Goal: Task Accomplishment & Management: Complete application form

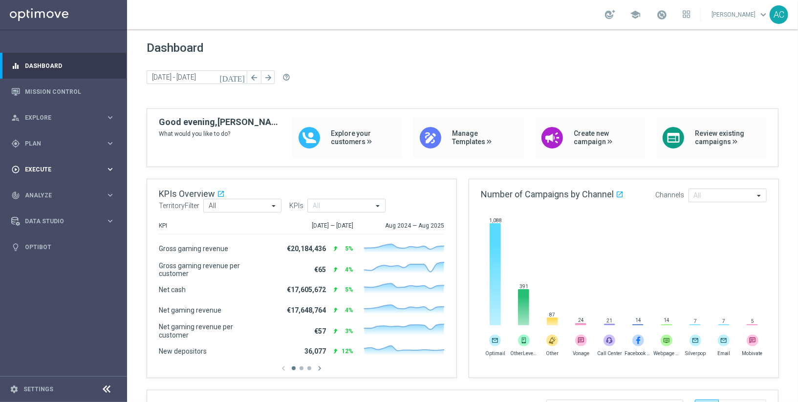
click at [65, 172] on span "Execute" at bounding box center [65, 170] width 81 height 6
click at [53, 187] on link "Campaign Builder" at bounding box center [63, 190] width 76 height 8
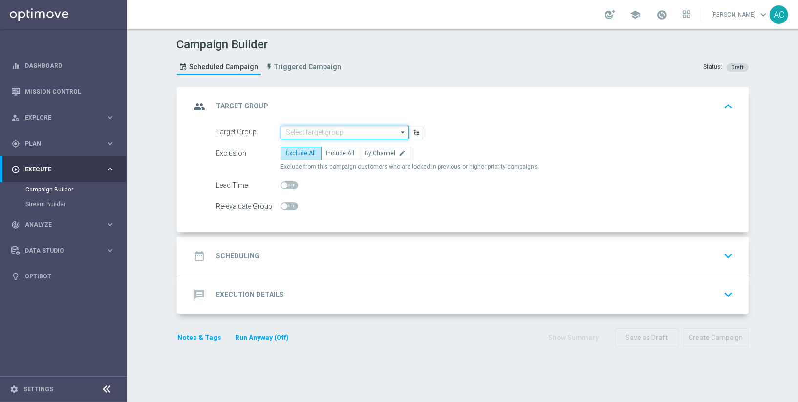
click at [327, 133] on input at bounding box center [345, 133] width 128 height 14
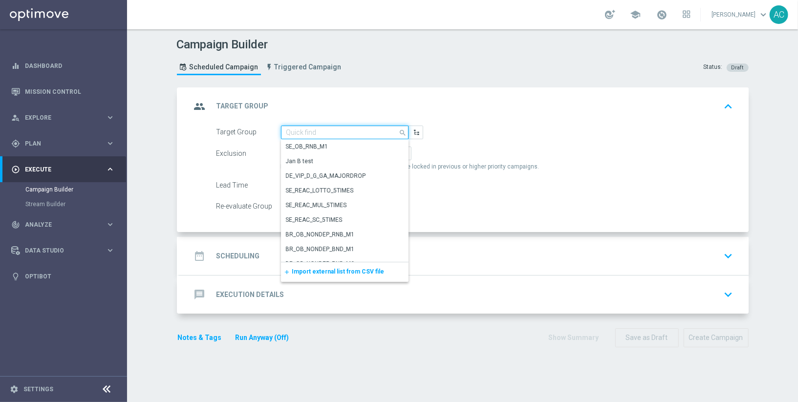
paste input "BR_LOT__LOTTOCASHBACK_XSELL"
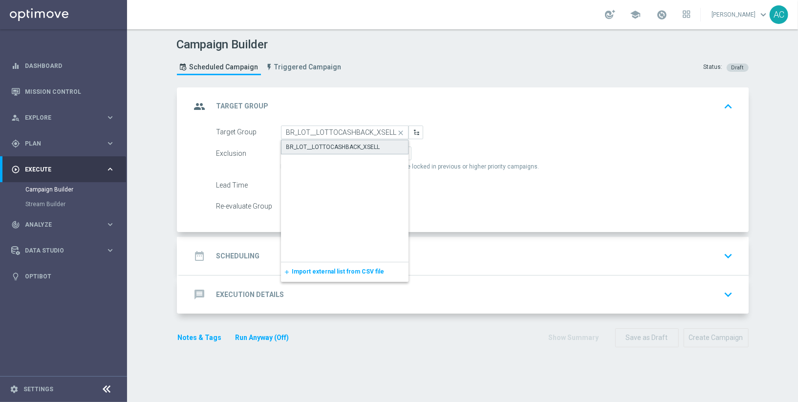
click at [340, 143] on div "BR_LOT__LOTTOCASHBACK_XSELL" at bounding box center [333, 147] width 94 height 9
type input "BR_LOT__LOTTOCASHBACK_XSELL"
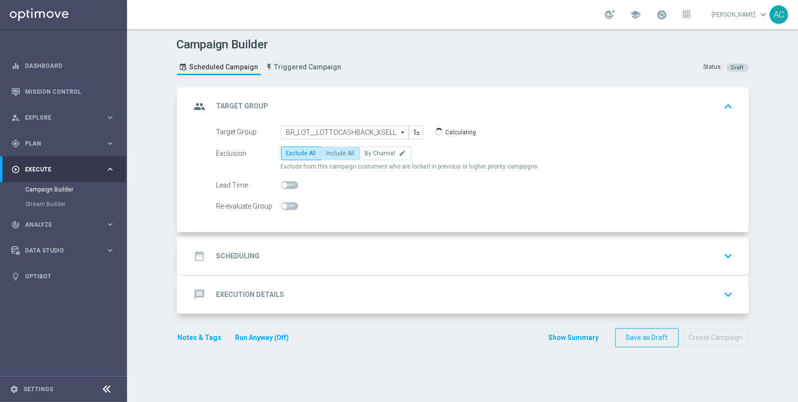
click at [338, 155] on span "Include All" at bounding box center [340, 153] width 28 height 7
click at [333, 155] on input "Include All" at bounding box center [329, 155] width 6 height 6
radio input "true"
click at [225, 266] on div "date_range Scheduling keyboard_arrow_down" at bounding box center [463, 256] width 569 height 38
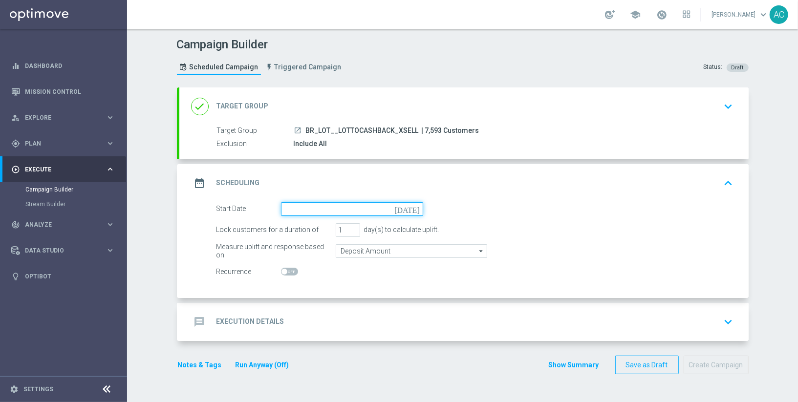
click at [297, 212] on input at bounding box center [352, 209] width 142 height 14
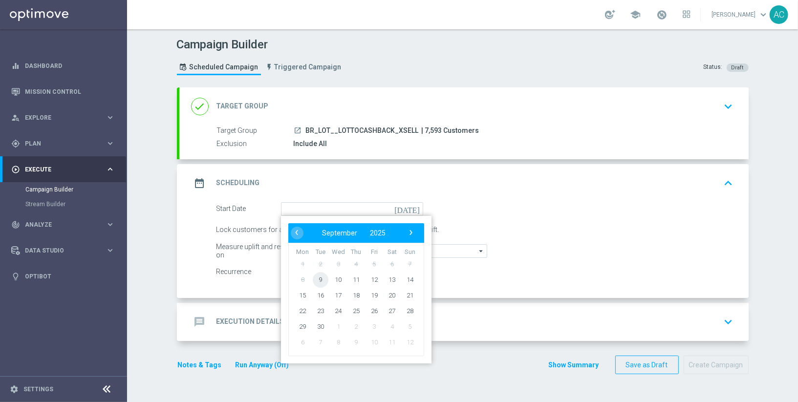
click at [320, 278] on span "9" at bounding box center [320, 280] width 16 height 16
type input "[DATE]"
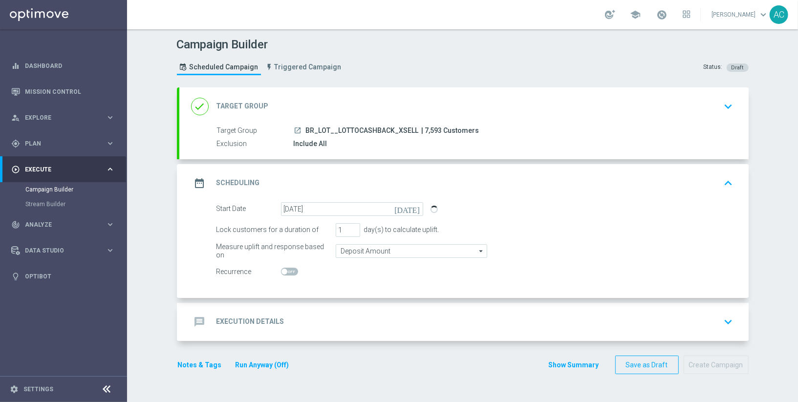
click at [284, 271] on span at bounding box center [284, 272] width 6 height 6
click at [284, 271] on input "checkbox" at bounding box center [289, 272] width 17 height 8
checkbox input "true"
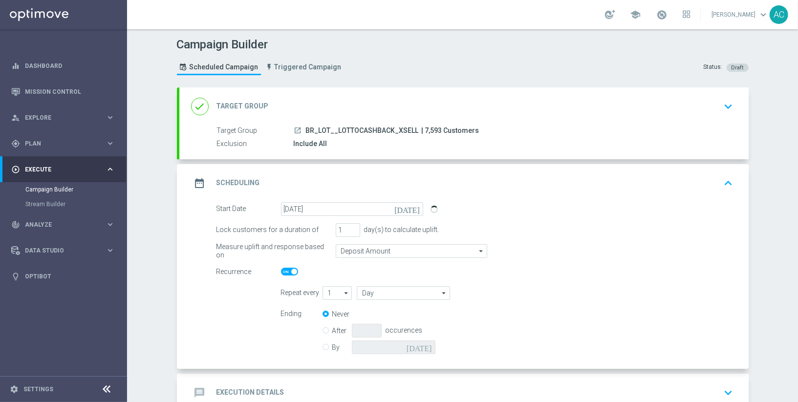
click at [326, 343] on input "By" at bounding box center [325, 346] width 6 height 6
radio input "true"
radio input "false"
click at [414, 344] on input at bounding box center [394, 348] width 84 height 14
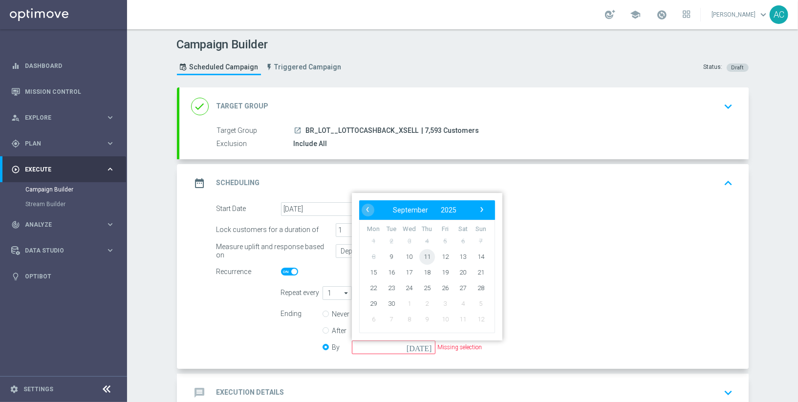
click at [428, 253] on span "11" at bounding box center [427, 257] width 16 height 16
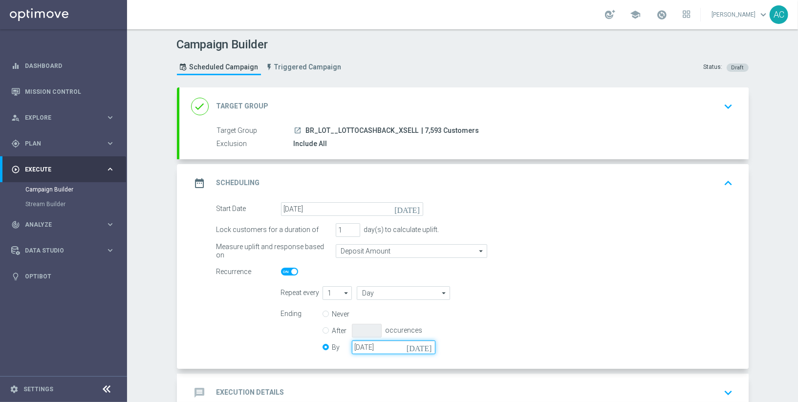
click at [381, 347] on input "[DATE]" at bounding box center [394, 348] width 84 height 14
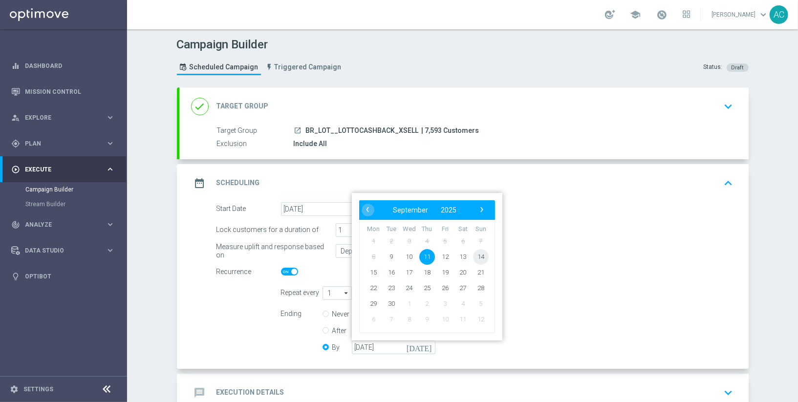
click at [482, 257] on span "14" at bounding box center [480, 257] width 16 height 16
type input "[DATE]"
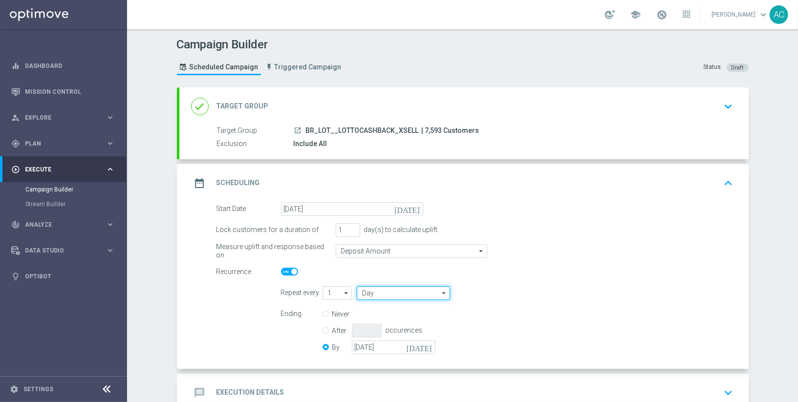
click at [376, 292] on input "Day" at bounding box center [403, 293] width 93 height 14
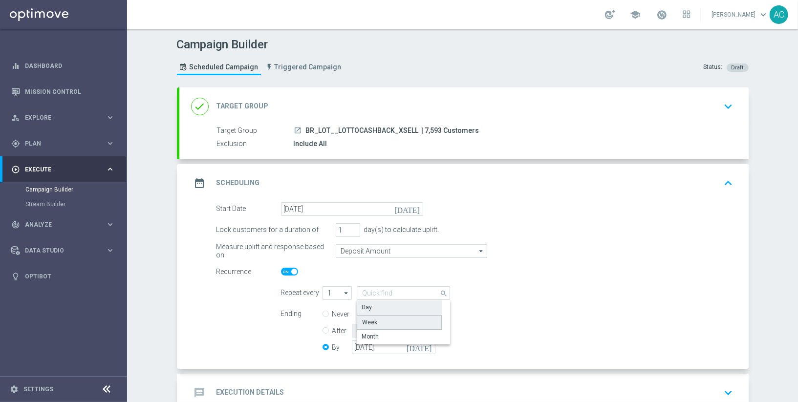
click at [379, 318] on div "Week" at bounding box center [399, 322] width 85 height 15
type input "Week"
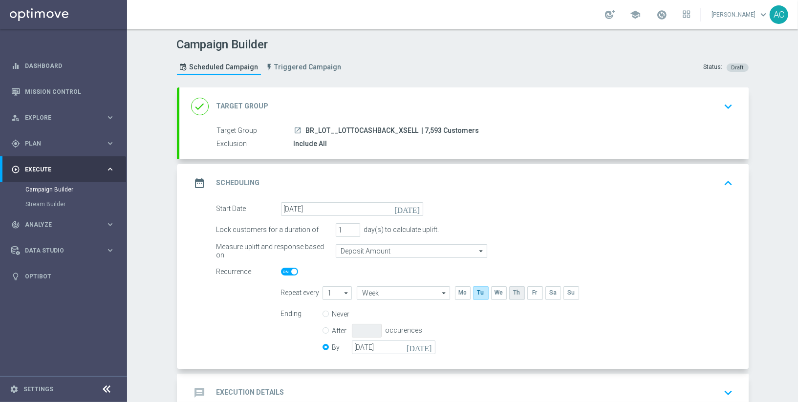
click at [515, 293] on input "checkbox" at bounding box center [516, 292] width 15 height 13
checkbox input "true"
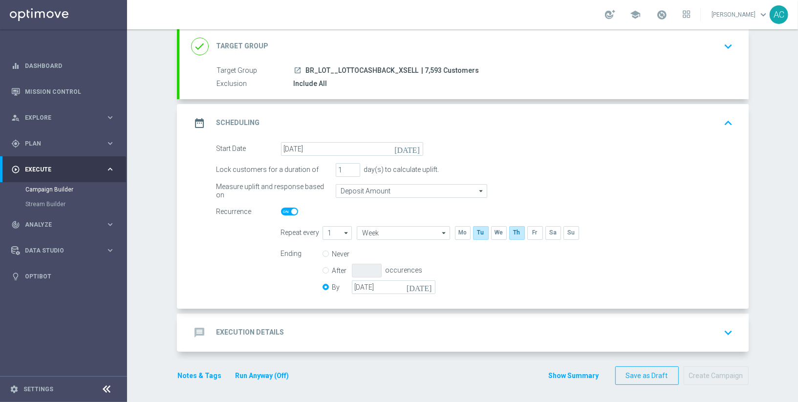
click at [235, 334] on h2 "Execution Details" at bounding box center [250, 332] width 68 height 9
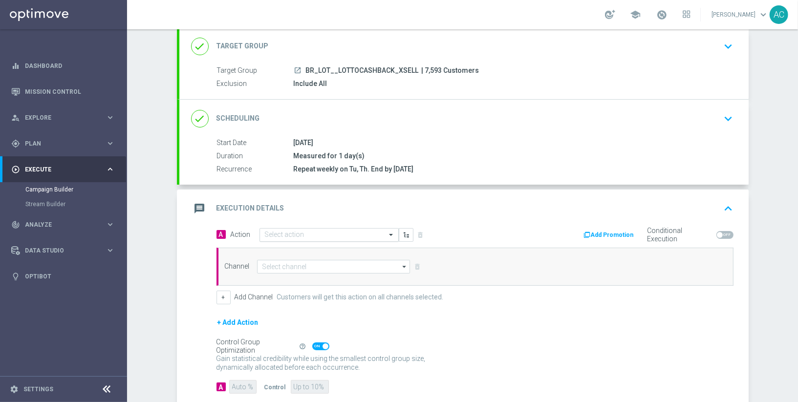
click at [296, 231] on input "text" at bounding box center [319, 235] width 109 height 8
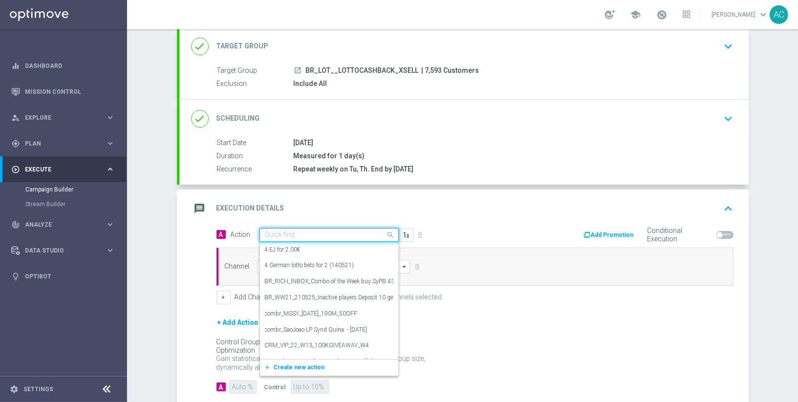
paste input "BR_CAS__LFIXSELL__ALL_EMA_TAC_GM"
type input "BR_CAS__LFIXSELL__ALL_EMA_TAC_GM"
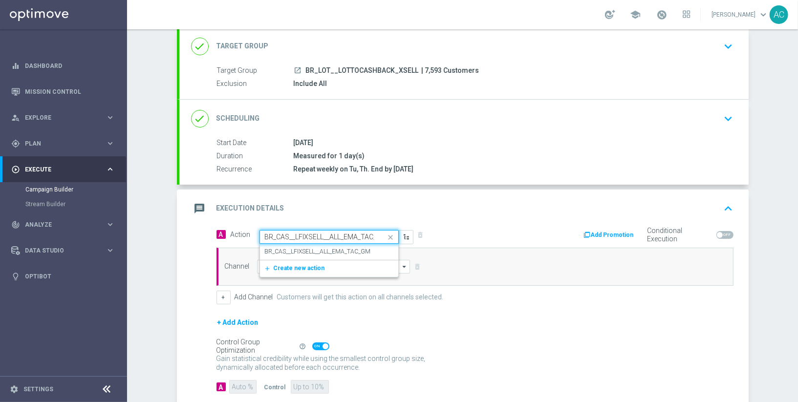
scroll to position [0, 13]
click at [309, 252] on label "BR_CAS__LFIXSELL__ALL_EMA_TAC_GM" at bounding box center [318, 252] width 106 height 8
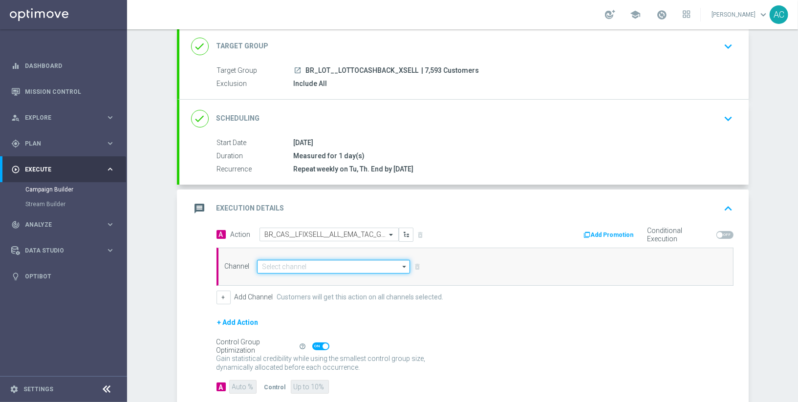
click at [303, 263] on input at bounding box center [333, 267] width 153 height 14
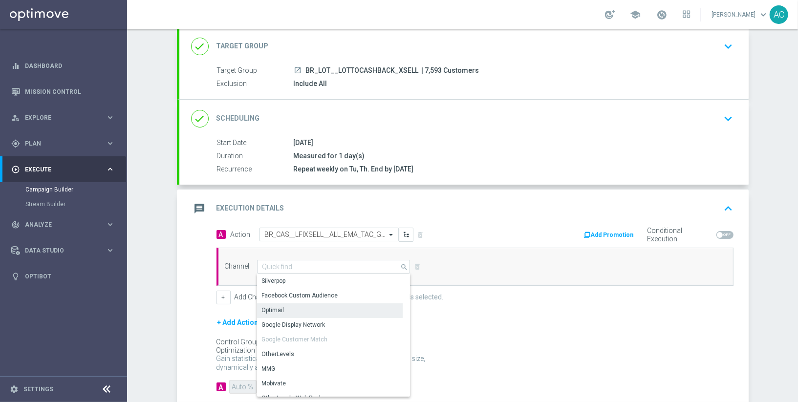
click at [297, 310] on div "Optimail" at bounding box center [330, 310] width 146 height 14
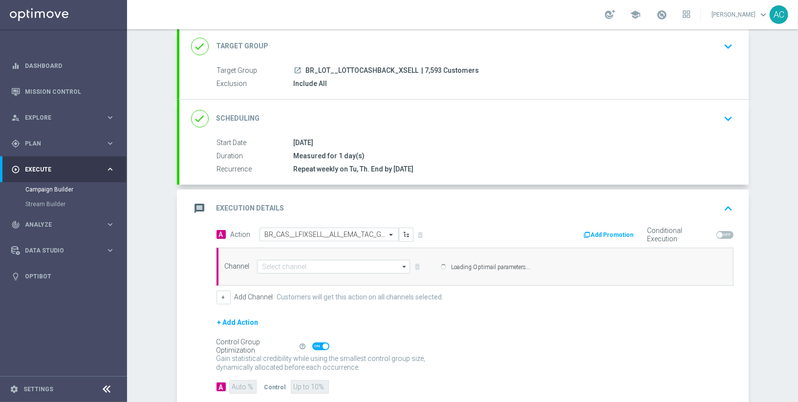
type input "Optimail"
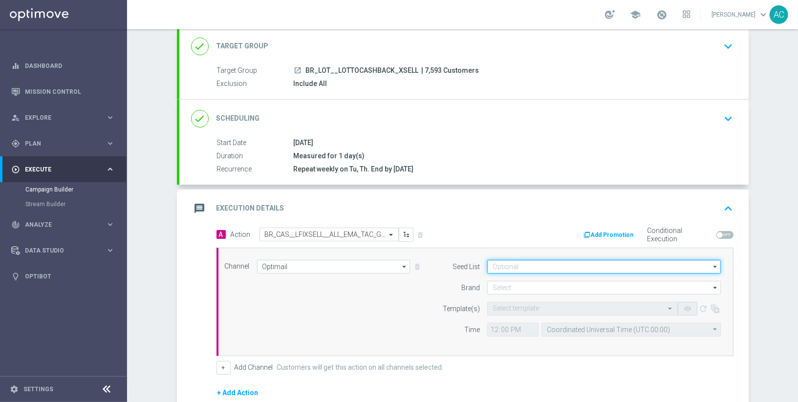
click at [557, 266] on input at bounding box center [604, 267] width 234 height 14
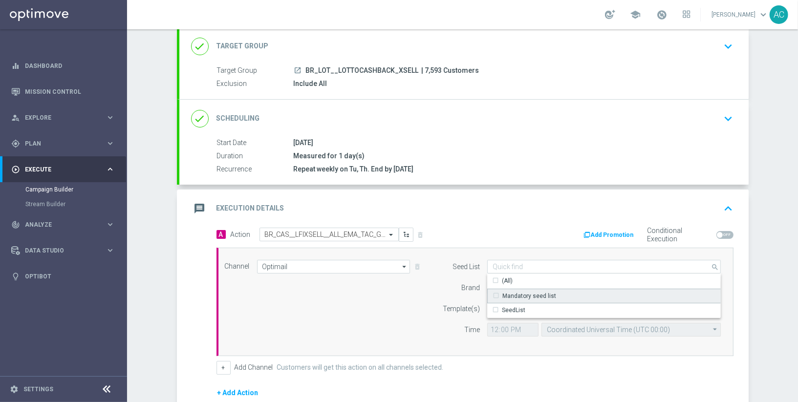
click at [550, 298] on div "Mandatory seed list" at bounding box center [604, 296] width 234 height 15
drag, startPoint x: 309, startPoint y: 305, endPoint x: 470, endPoint y: 293, distance: 161.3
click at [310, 305] on div "Channel Optimail Optimail arrow_drop_down Show Selected 1 of 26 Silverpop" at bounding box center [472, 302] width 511 height 84
type input "Mandatory seed list"
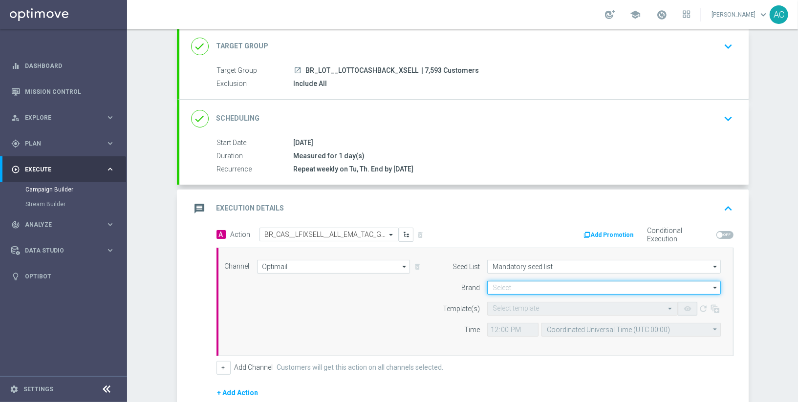
click at [550, 289] on input at bounding box center [604, 288] width 234 height 14
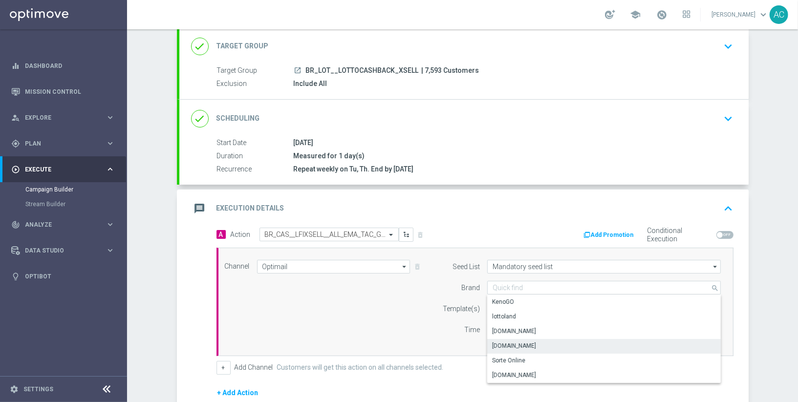
click at [544, 343] on div "[DOMAIN_NAME]" at bounding box center [604, 346] width 234 height 14
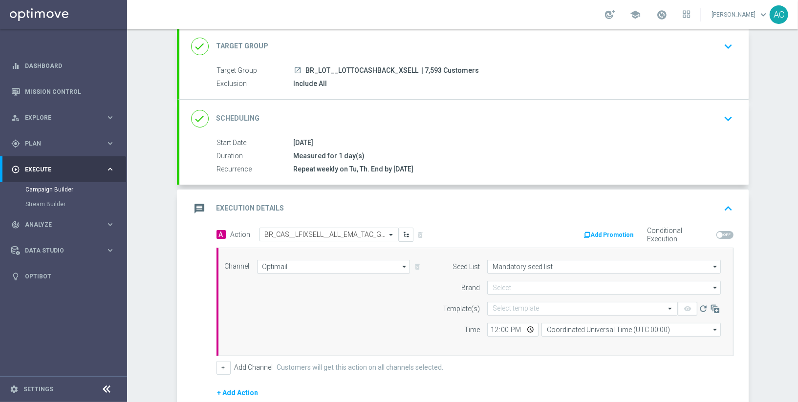
type input "[DOMAIN_NAME]"
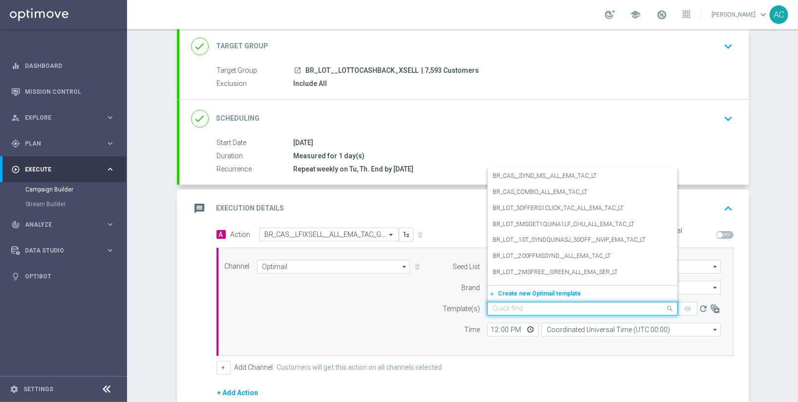
click at [505, 305] on input "text" at bounding box center [573, 309] width 160 height 8
paste input "BR_CAS__LFIXSELL__ALL_EMA_TAC_GM"
type input "BR_CAS__LFIXSELL__ALL_EMA_TAC_GM"
click at [408, 301] on div "Channel Optimail Optimail arrow_drop_down Show Selected 1 of 26 Silverpop" at bounding box center [472, 302] width 511 height 84
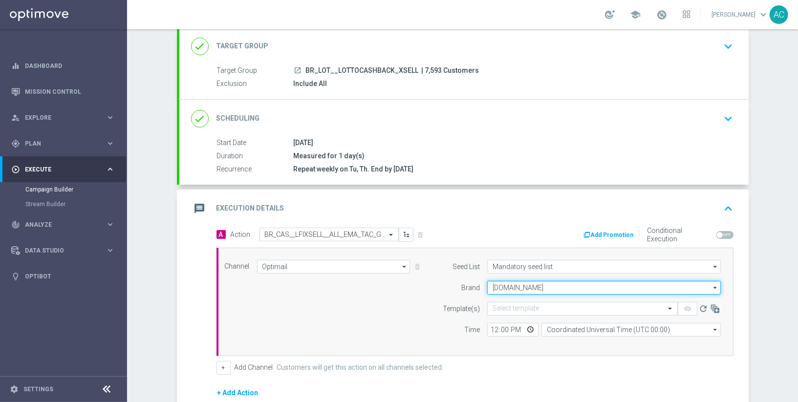
click at [555, 286] on input "[DOMAIN_NAME]" at bounding box center [604, 288] width 234 height 14
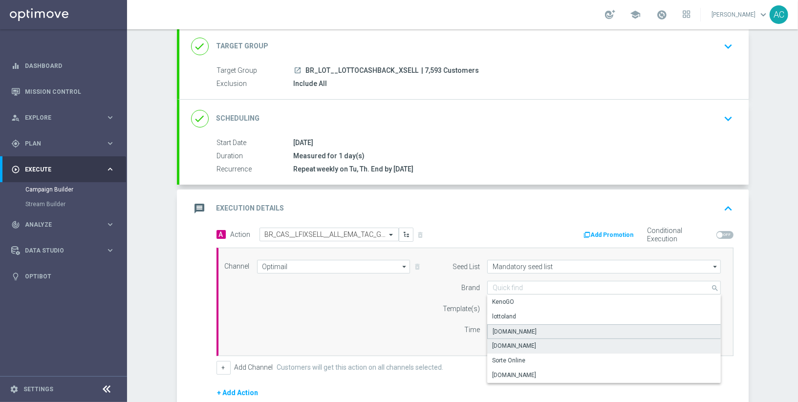
click at [544, 327] on div "[DOMAIN_NAME]" at bounding box center [604, 331] width 234 height 15
type input "[DOMAIN_NAME]"
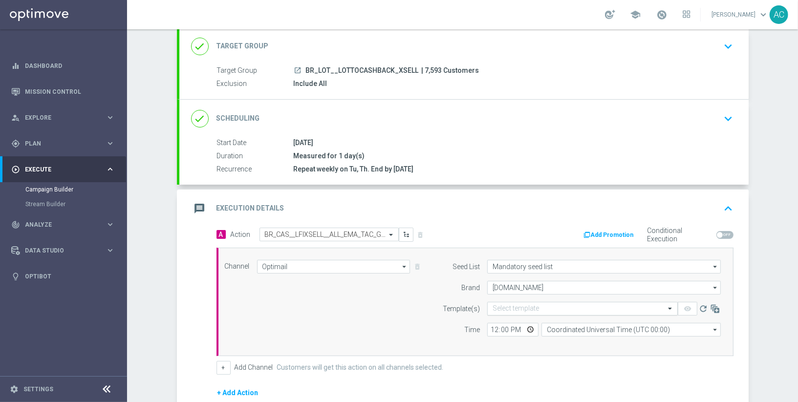
click at [541, 308] on input "text" at bounding box center [573, 309] width 160 height 8
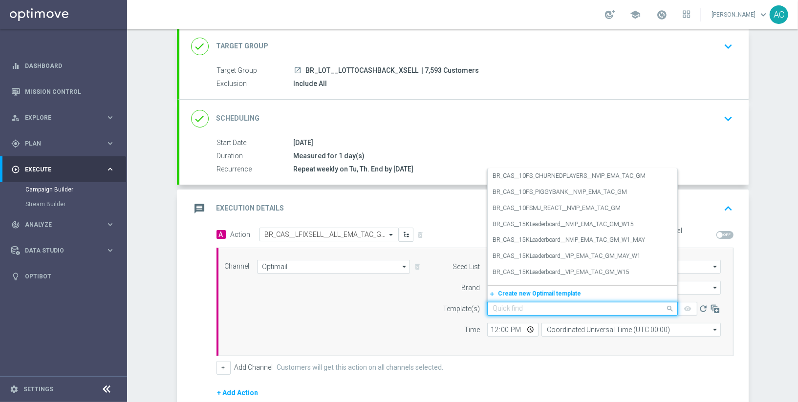
paste input "BR_CAS__LFIXSELL__ALL_EMA_TAC_GM"
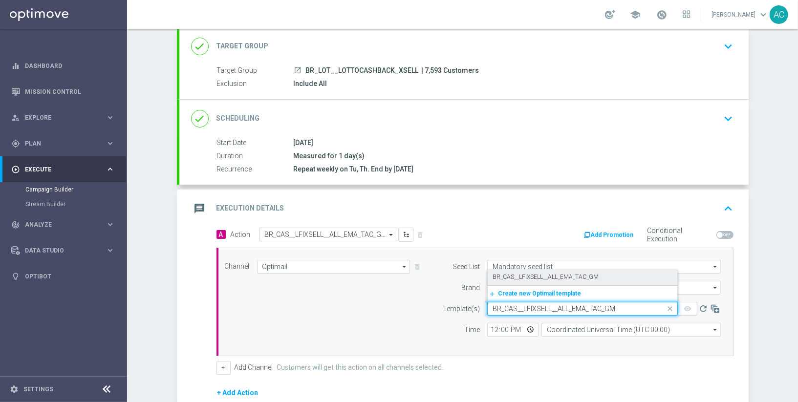
click at [555, 278] on label "BR_CAS__LFIXSELL__ALL_EMA_TAC_GM" at bounding box center [546, 277] width 106 height 8
type input "BR_CAS__LFIXSELL__ALL_EMA_TAC_GM"
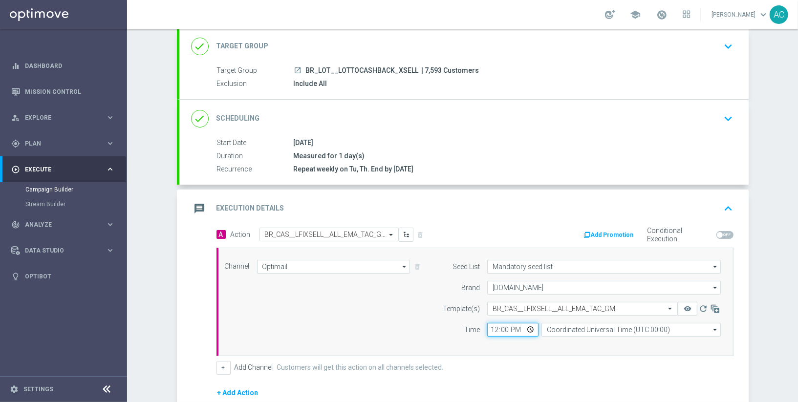
click at [492, 326] on input "12:00" at bounding box center [512, 330] width 51 height 14
type input "15:00"
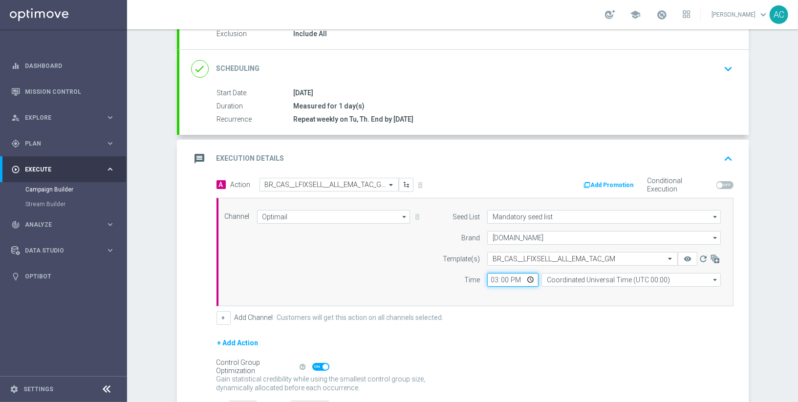
scroll to position [117, 0]
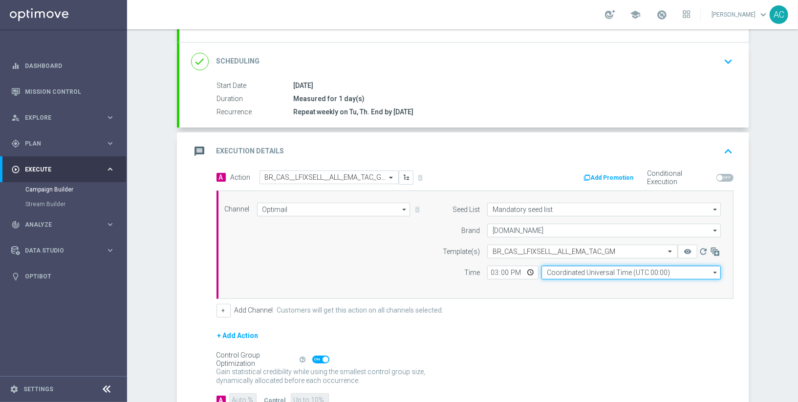
click at [587, 271] on input "Coordinated Universal Time (UTC 00:00)" at bounding box center [630, 273] width 179 height 14
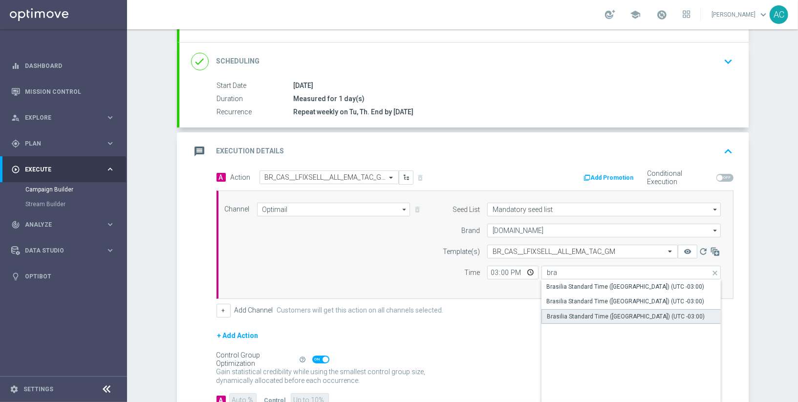
click at [618, 316] on div "Brasilia Standard Time ([GEOGRAPHIC_DATA]) (UTC -03:00)" at bounding box center [626, 316] width 158 height 9
type input "Brasilia Standard Time ([GEOGRAPHIC_DATA]) (UTC -03:00)"
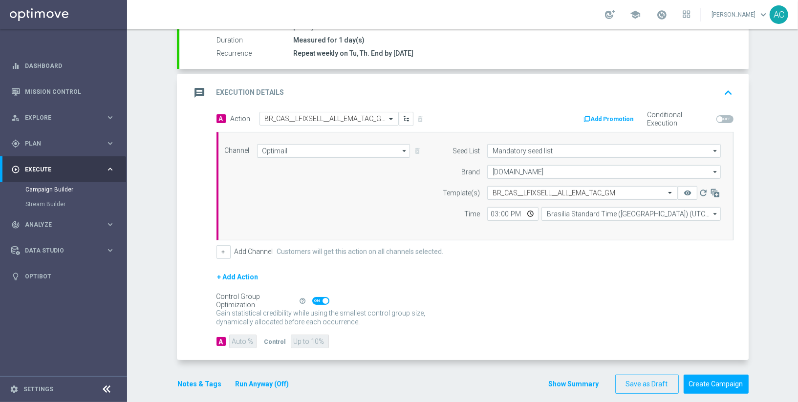
scroll to position [174, 0]
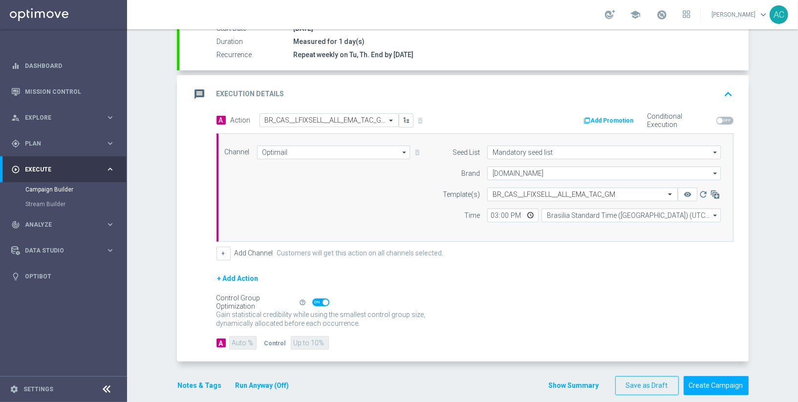
click at [321, 299] on span at bounding box center [320, 303] width 17 height 8
click at [321, 299] on input "checkbox" at bounding box center [320, 303] width 17 height 8
checkbox input "false"
click at [240, 339] on input "90" at bounding box center [242, 343] width 27 height 14
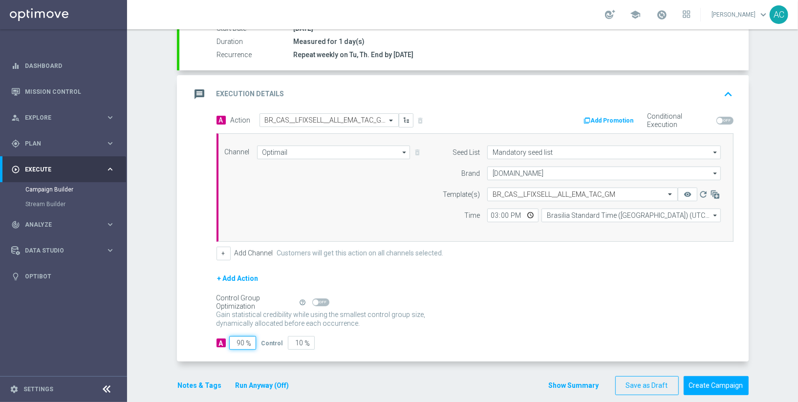
type input "9"
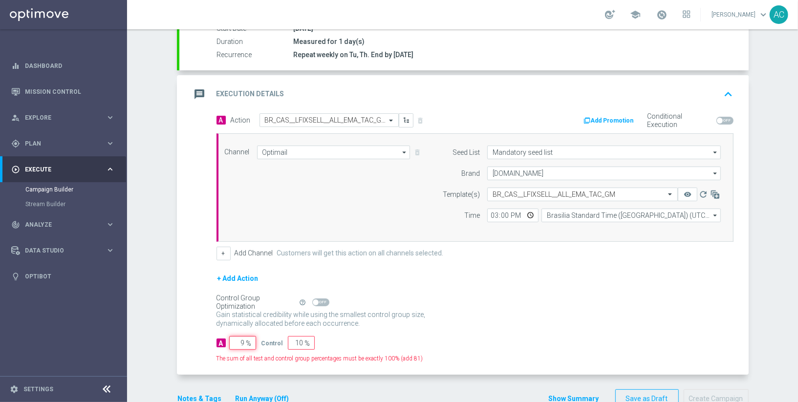
type input "91"
type input "95"
type input "5"
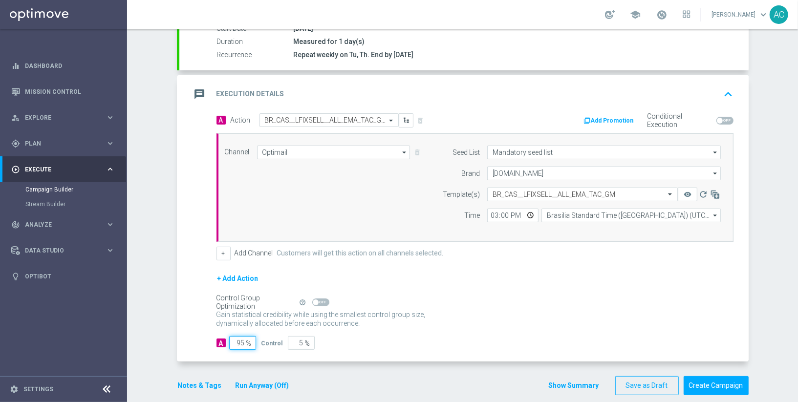
type input "95"
click at [393, 339] on div "A 95 % Control 5 %" at bounding box center [474, 343] width 517 height 14
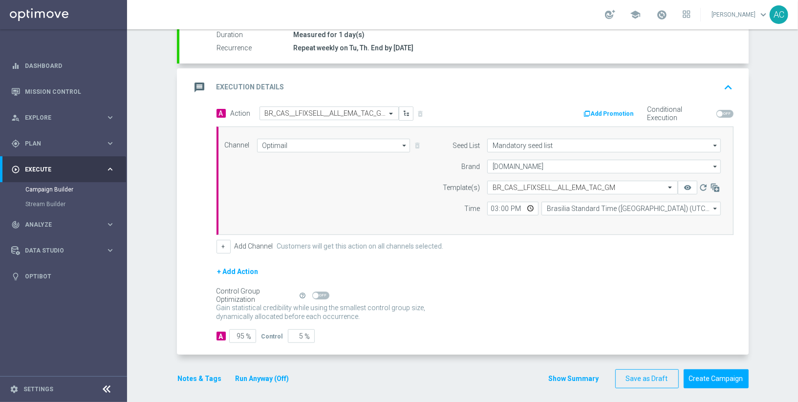
scroll to position [183, 0]
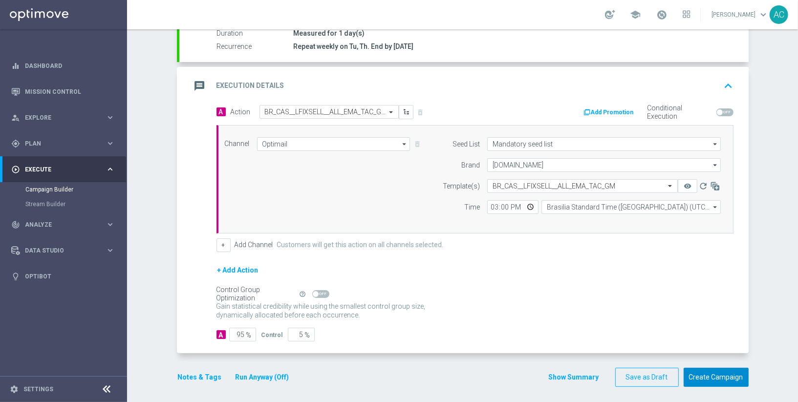
click at [713, 375] on button "Create Campaign" at bounding box center [716, 377] width 65 height 19
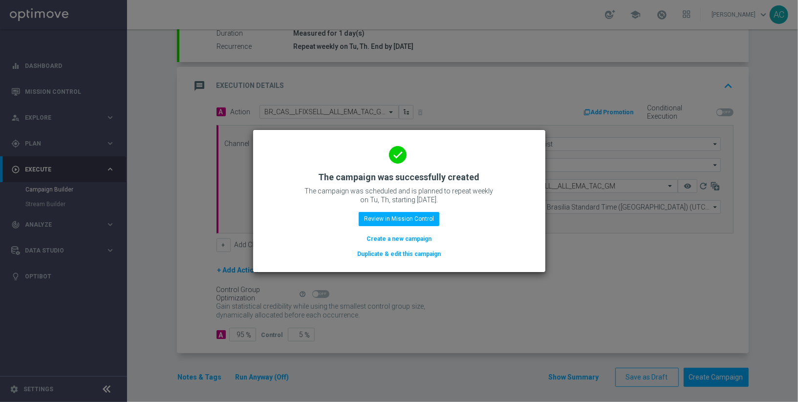
click at [375, 239] on button "Create a new campaign" at bounding box center [398, 239] width 67 height 11
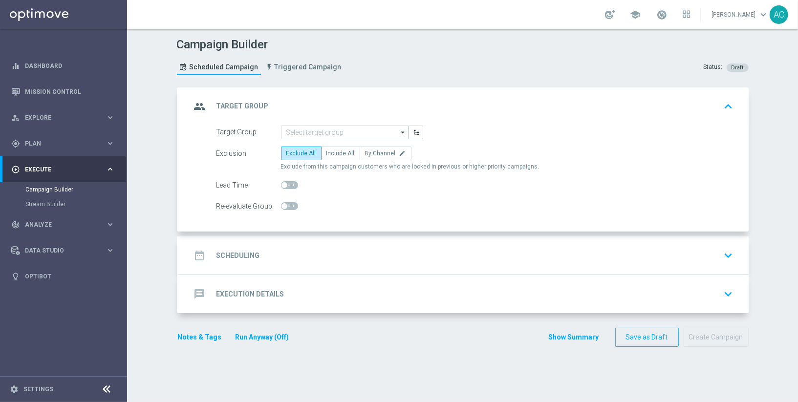
scroll to position [0, 0]
click at [328, 131] on input at bounding box center [345, 133] width 128 height 14
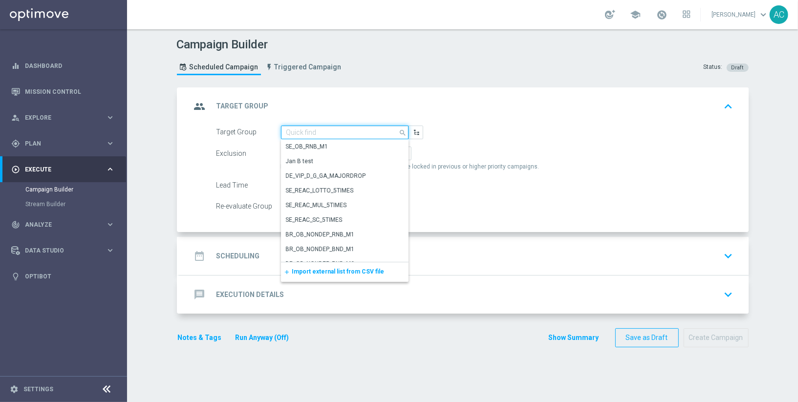
paste input "BR_LOT__ACTIVE_LOTTO__ALL_RI_TAC_LT_TG"
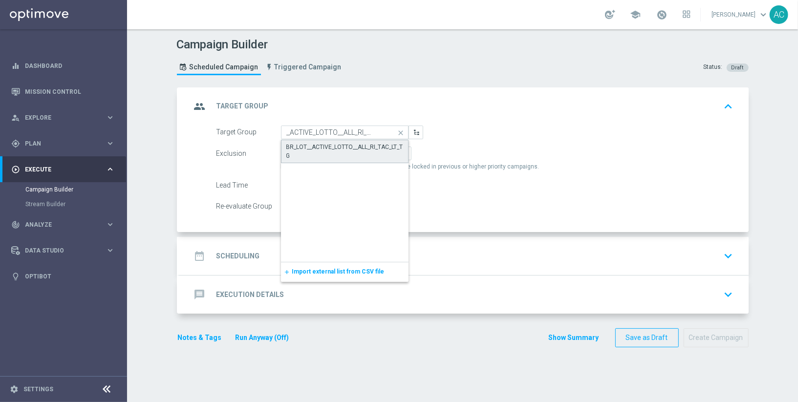
click at [332, 146] on div "BR_LOT__ACTIVE_LOTTO__ALL_RI_TAC_LT_TG" at bounding box center [344, 152] width 117 height 18
type input "BR_LOT__ACTIVE_LOTTO__ALL_RI_TAC_LT_TG"
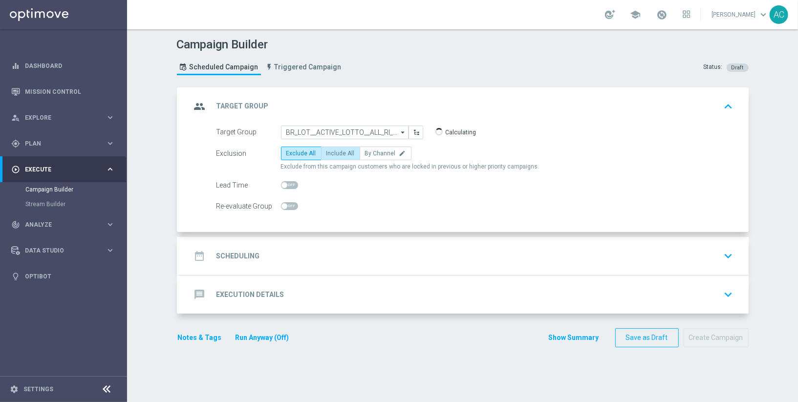
click at [337, 156] on label "Include All" at bounding box center [340, 154] width 39 height 14
click at [333, 156] on input "Include All" at bounding box center [329, 155] width 6 height 6
radio input "true"
click at [261, 244] on div "date_range Scheduling keyboard_arrow_down" at bounding box center [463, 256] width 569 height 38
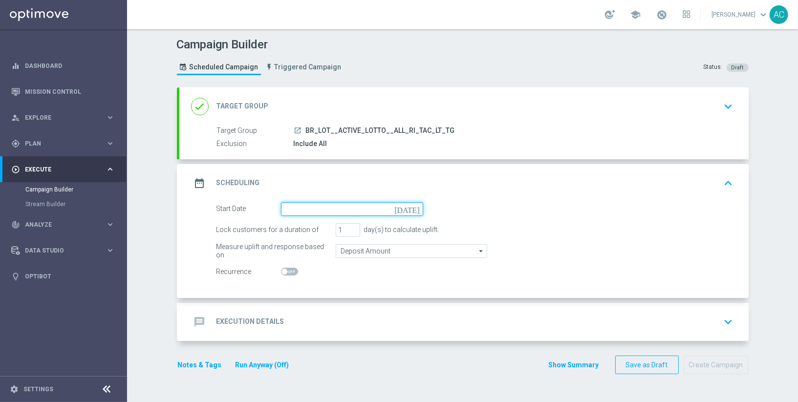
click at [354, 206] on input at bounding box center [352, 209] width 142 height 14
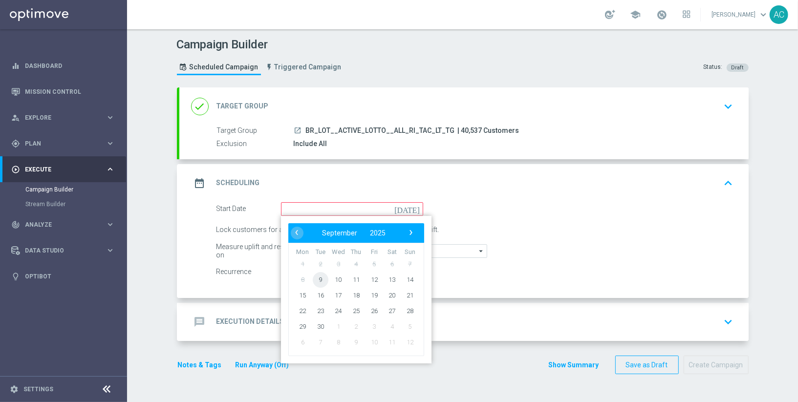
click at [322, 279] on span "9" at bounding box center [320, 280] width 16 height 16
type input "[DATE]"
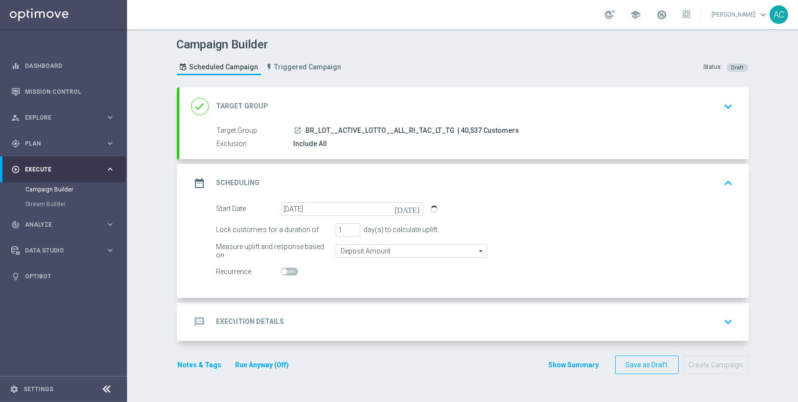
click at [291, 268] on span at bounding box center [289, 272] width 17 height 8
click at [291, 268] on input "checkbox" at bounding box center [289, 272] width 17 height 8
checkbox input "true"
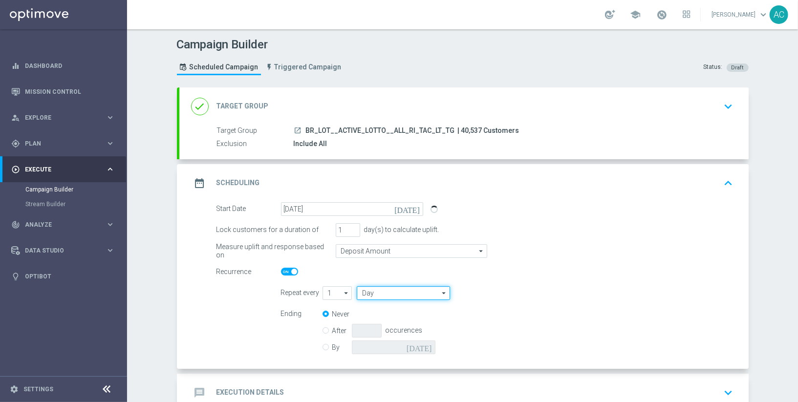
click at [404, 293] on input "Day" at bounding box center [403, 293] width 93 height 14
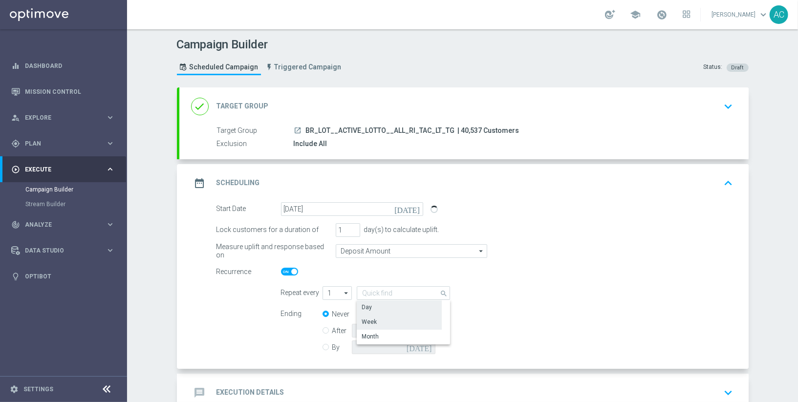
click at [405, 317] on div "Week" at bounding box center [399, 322] width 85 height 14
type input "Week"
click at [519, 295] on input "checkbox" at bounding box center [516, 292] width 15 height 13
checkbox input "true"
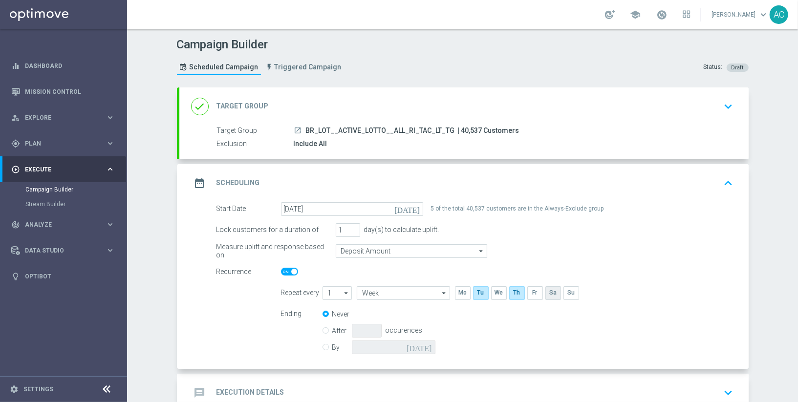
click at [547, 294] on input "checkbox" at bounding box center [552, 292] width 15 height 13
checkbox input "true"
click at [323, 345] on input "By" at bounding box center [325, 346] width 6 height 6
radio input "true"
radio input "false"
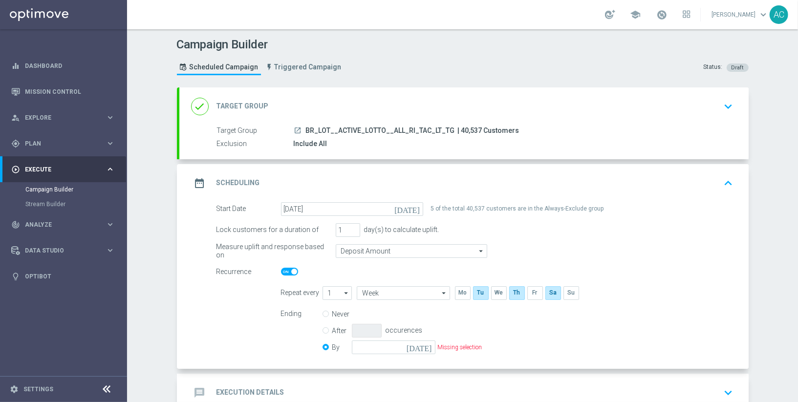
click at [427, 342] on icon "[DATE]" at bounding box center [421, 346] width 29 height 11
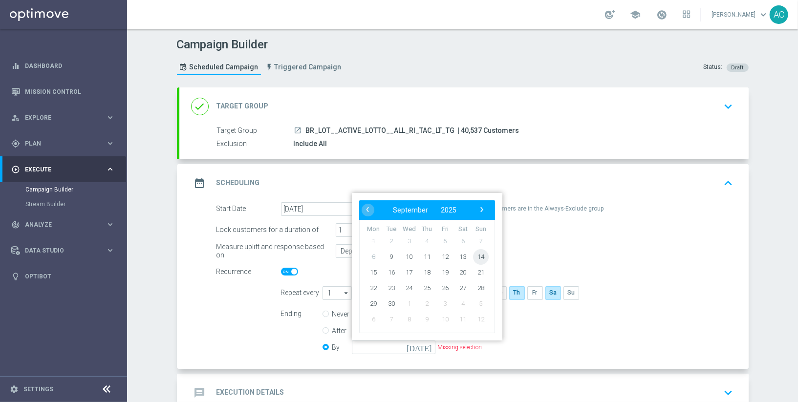
click at [485, 254] on span "14" at bounding box center [480, 257] width 16 height 16
type input "[DATE]"
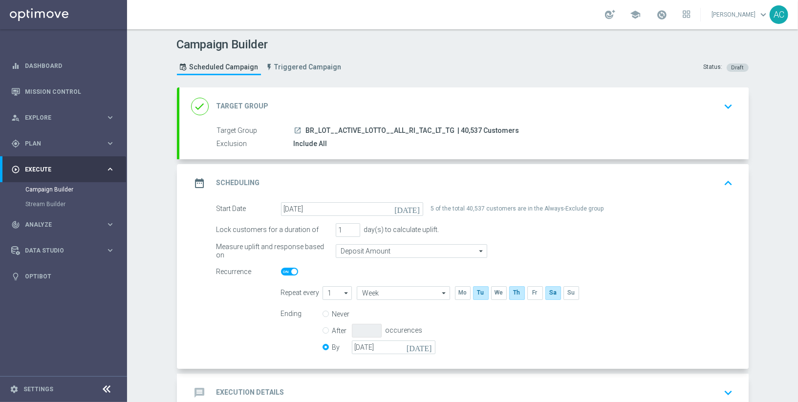
scroll to position [60, 0]
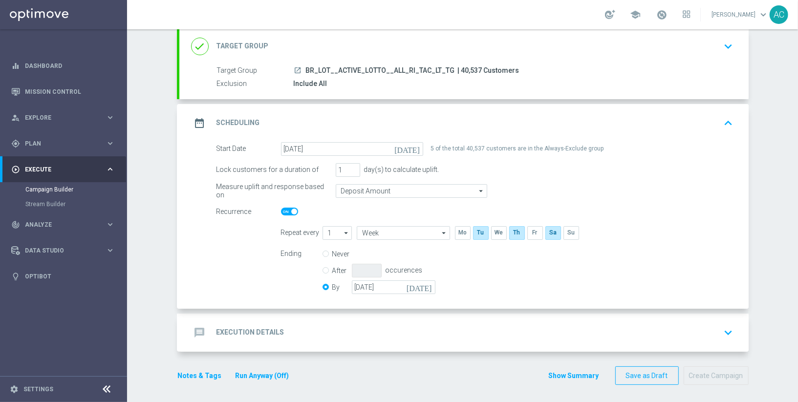
click at [284, 327] on div "message Execution Details keyboard_arrow_down" at bounding box center [464, 332] width 546 height 19
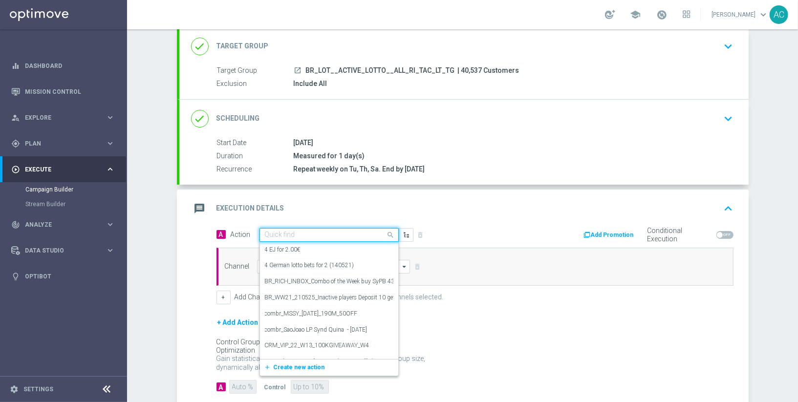
click at [359, 233] on input "text" at bounding box center [319, 235] width 109 height 8
paste input "BR_CAS__SYND_MS__ALL_RI_TAC_LT"
type input "BR_CAS__SYND_MS__ALL_RI_TAC_LT"
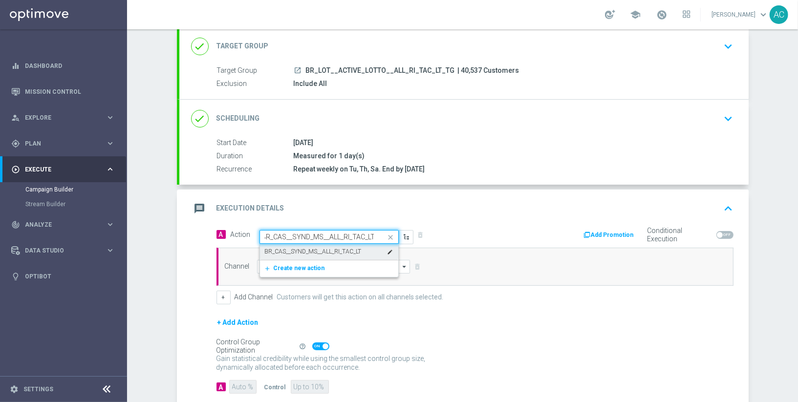
click at [349, 253] on label "BR_CAS__SYND_MS__ALL_RI_TAC_LT" at bounding box center [313, 252] width 97 height 8
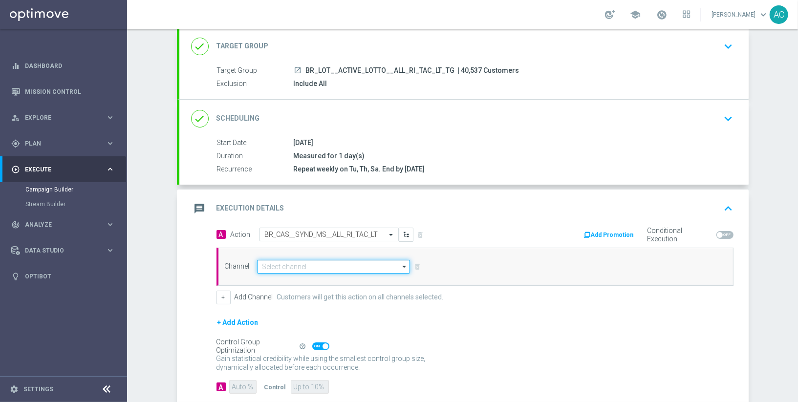
click at [311, 264] on input at bounding box center [333, 267] width 153 height 14
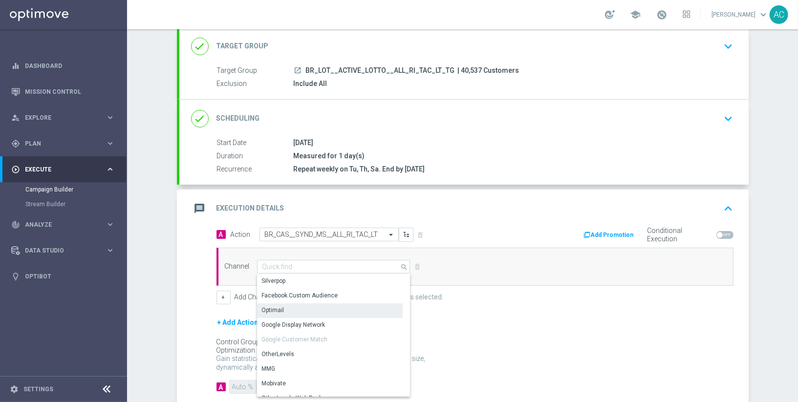
click at [311, 303] on div "Optimail" at bounding box center [330, 310] width 146 height 14
type input "Optimail"
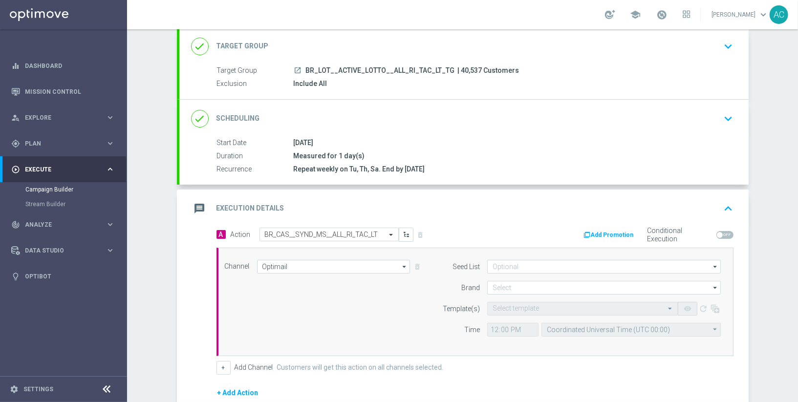
click at [552, 257] on div "Channel Optimail Optimail arrow_drop_down Show Selected 0 of NaN Silverpop" at bounding box center [474, 302] width 517 height 108
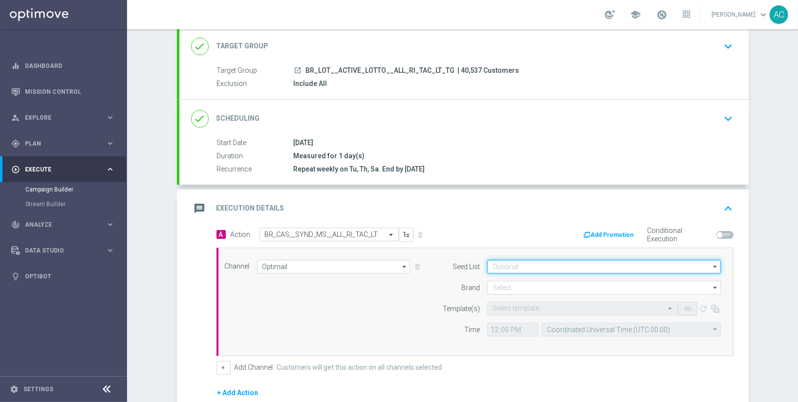
click at [552, 261] on input at bounding box center [604, 267] width 234 height 14
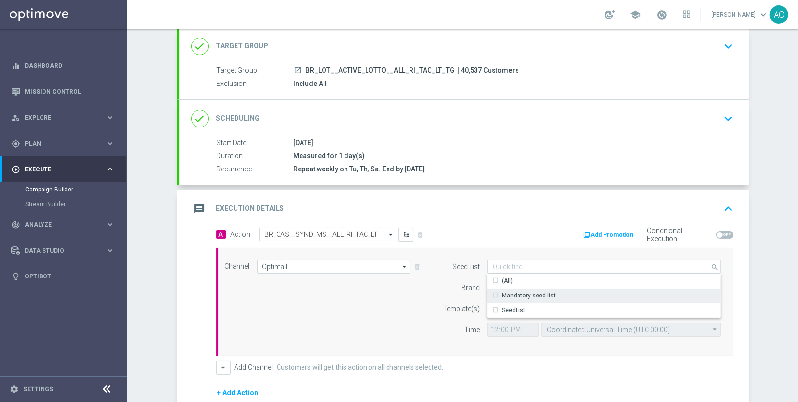
click at [544, 293] on div "Mandatory seed list" at bounding box center [529, 295] width 54 height 9
drag, startPoint x: 365, startPoint y: 302, endPoint x: 519, endPoint y: 292, distance: 155.3
click at [365, 302] on div "Channel Optimail Optimail arrow_drop_down Show Selected 0 of NaN Silverpop" at bounding box center [472, 302] width 511 height 84
type input "Mandatory seed list"
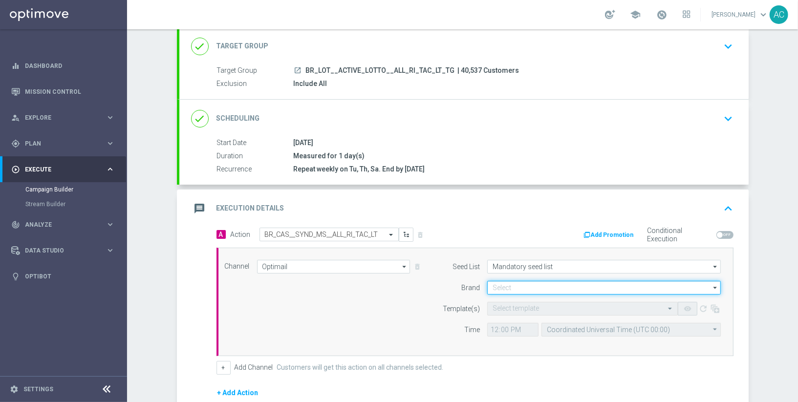
click at [588, 291] on input at bounding box center [604, 288] width 234 height 14
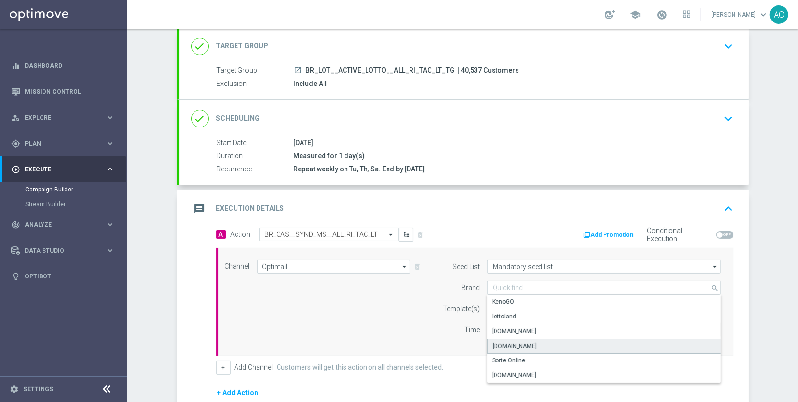
click at [571, 340] on div "[DOMAIN_NAME]" at bounding box center [604, 346] width 234 height 15
type input "[DOMAIN_NAME]"
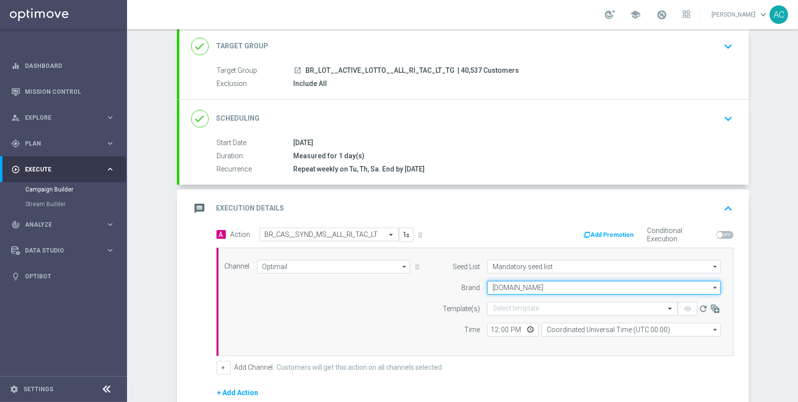
click at [541, 281] on input "[DOMAIN_NAME]" at bounding box center [604, 288] width 234 height 14
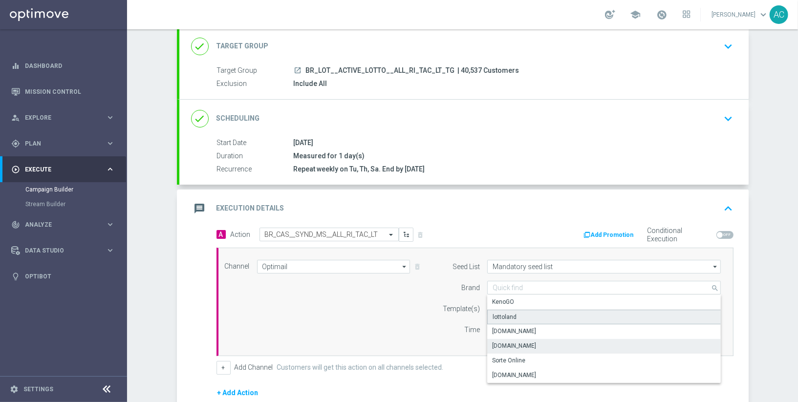
click at [533, 314] on div "lottoland" at bounding box center [604, 317] width 234 height 15
type input "lottoland"
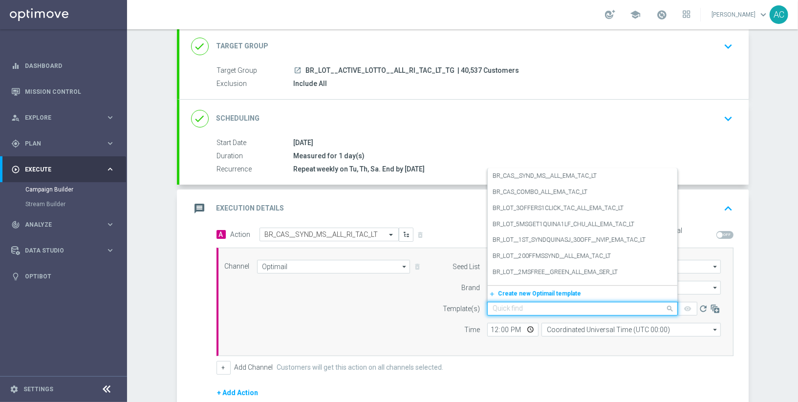
click at [547, 311] on div "Quick find" at bounding box center [582, 309] width 191 height 14
paste input "BR_CAS__SYND_MS__ALL_RI_TAC_LT"
type input "BR_CAS__SYND_MS__ALL_RI_TAC_LT"
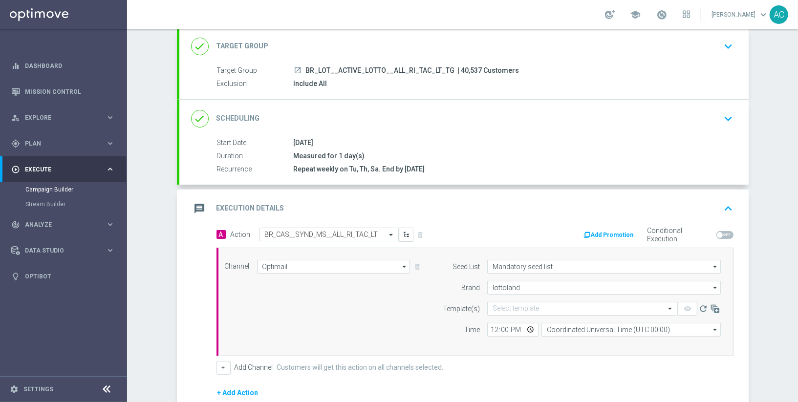
click at [381, 319] on div "Channel Optimail Optimail arrow_drop_down Show Selected 1 of 26 Silverpop" at bounding box center [472, 302] width 511 height 84
click at [512, 287] on input "lottoland" at bounding box center [604, 288] width 234 height 14
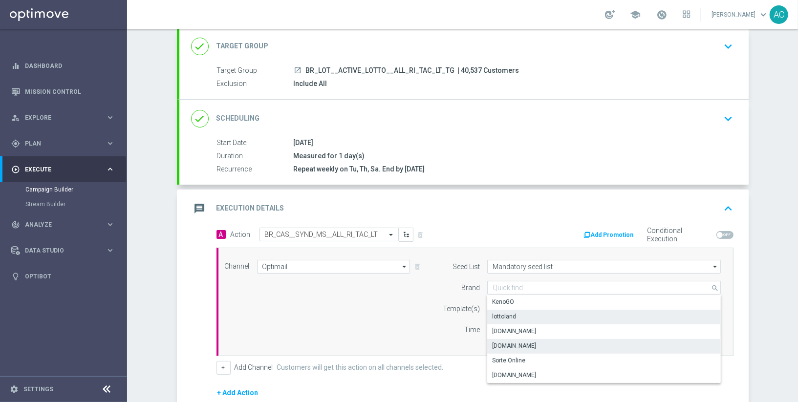
click at [540, 339] on div "[DOMAIN_NAME]" at bounding box center [604, 346] width 234 height 14
type input "[DOMAIN_NAME]"
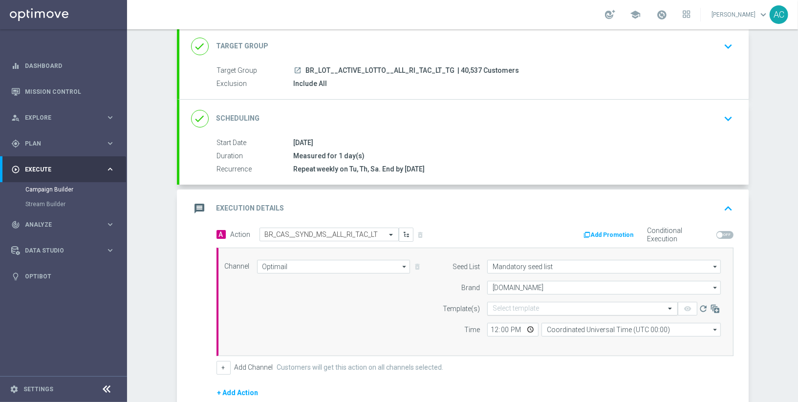
click at [551, 305] on input "text" at bounding box center [573, 309] width 160 height 8
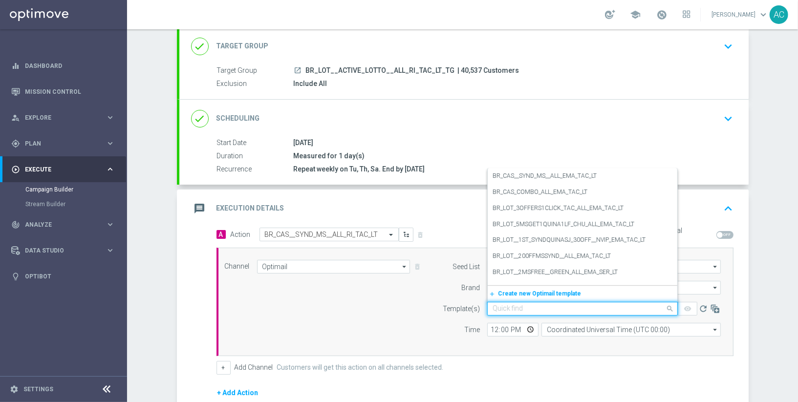
paste input "BR_CAS__SYND_MS__ALL_RI_TAC_LT"
type input "BR_CAS__SYND_MS__ALL_RI_TAC_LT"
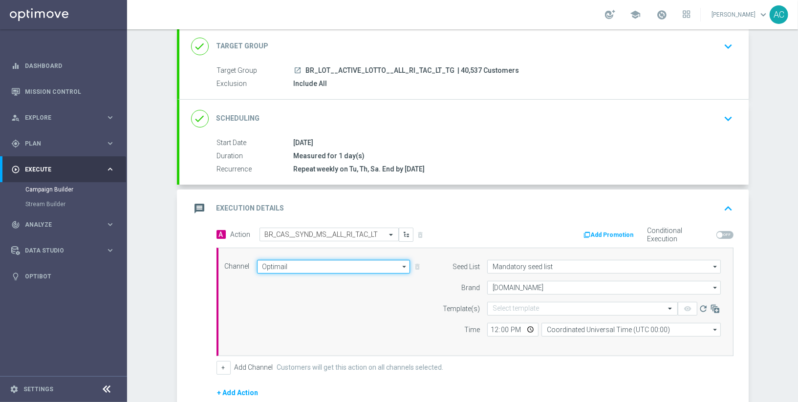
click at [362, 262] on input "Optimail" at bounding box center [333, 267] width 153 height 14
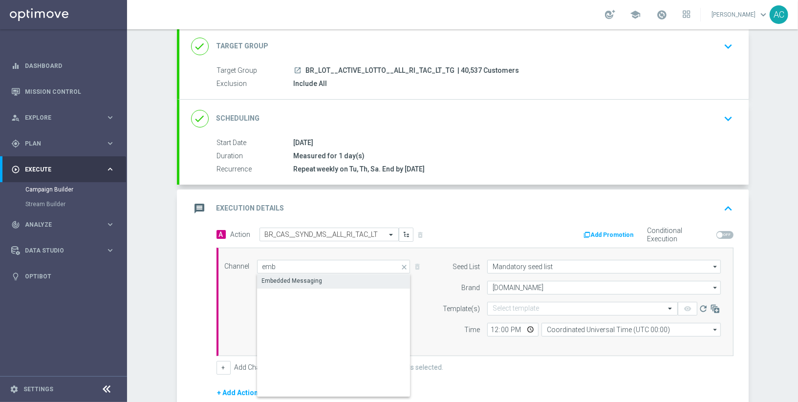
click at [305, 277] on div "Embedded Messaging" at bounding box center [292, 281] width 61 height 9
type input "Embedded Messaging"
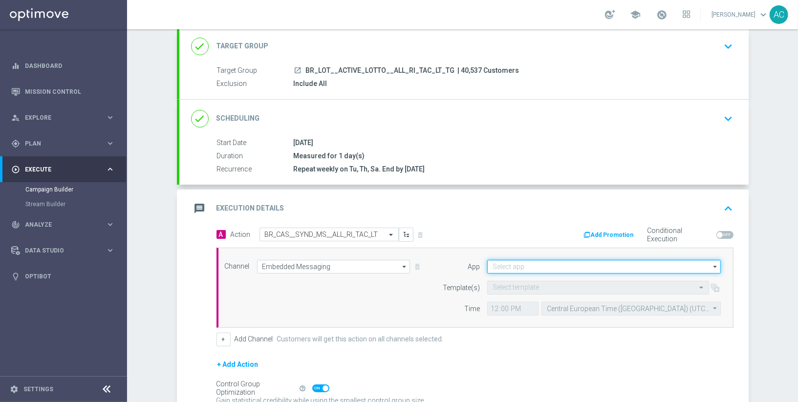
click at [560, 268] on input at bounding box center [604, 267] width 234 height 14
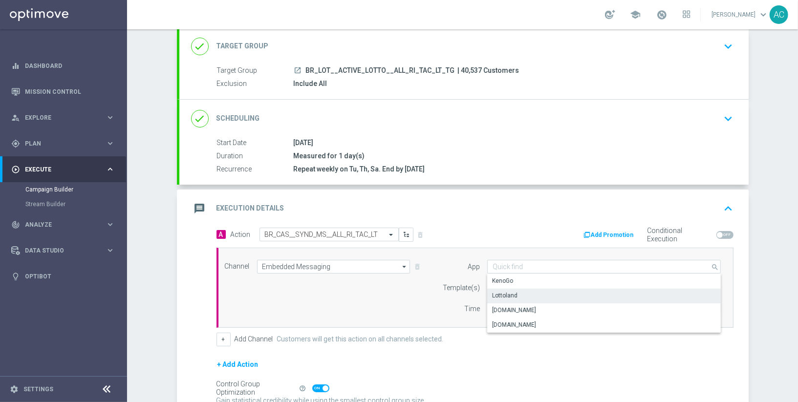
click at [546, 292] on div "Lottoland" at bounding box center [604, 296] width 234 height 14
type input "Lottoland"
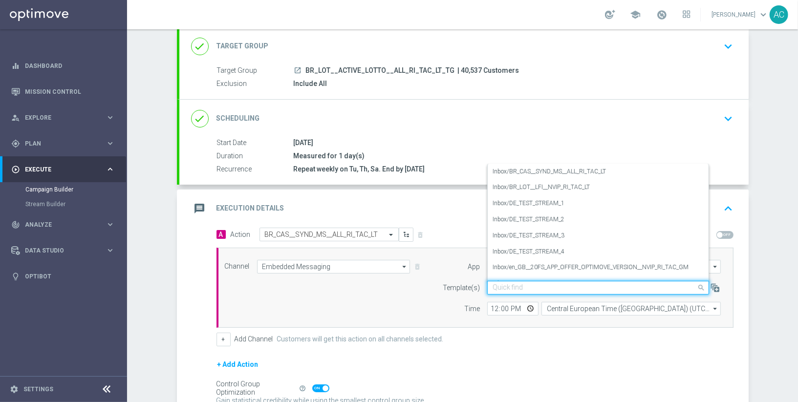
click at [570, 284] on input "text" at bounding box center [589, 288] width 192 height 8
paste input "BR_CAS__SYND_MS__ALL_RI_TAC_LT"
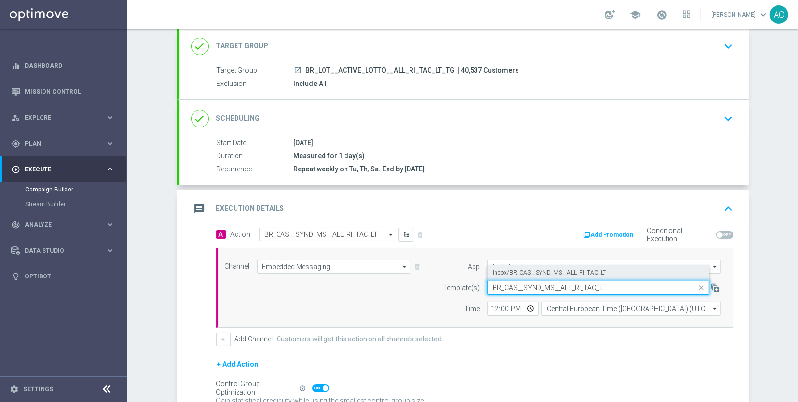
click at [577, 273] on label "Inbox/BR_CAS__SYND_MS__ALL_RI_TAC_LT" at bounding box center [549, 273] width 113 height 8
type input "BR_CAS__SYND_MS__ALL_RI_TAC_LT"
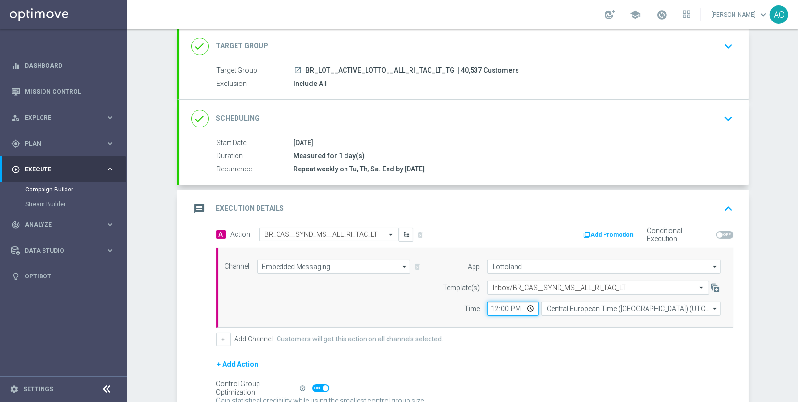
click at [493, 303] on input "12:00" at bounding box center [512, 309] width 51 height 14
type input "13:00"
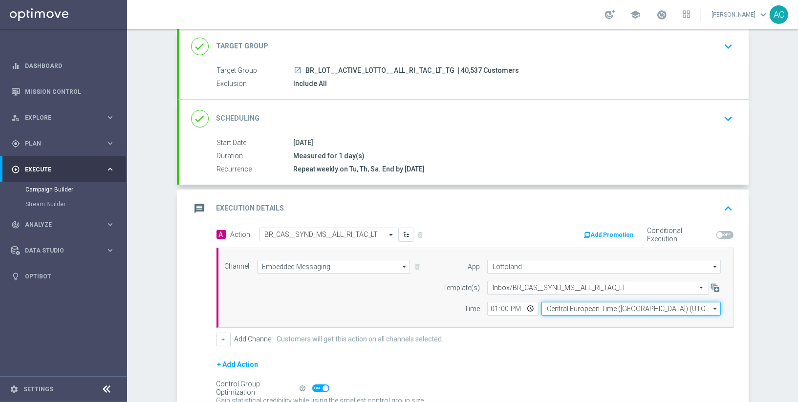
click at [600, 302] on input "Central European Time ([GEOGRAPHIC_DATA]) (UTC +02:00)" at bounding box center [630, 309] width 179 height 14
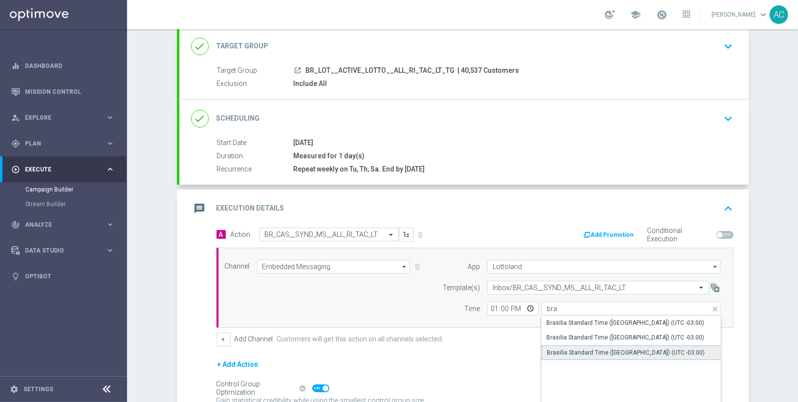
click at [640, 354] on div "Brasilia Standard Time ([GEOGRAPHIC_DATA]) (UTC -03:00)" at bounding box center [631, 352] width 180 height 15
type input "Brasilia Standard Time ([GEOGRAPHIC_DATA]) (UTC -03:00)"
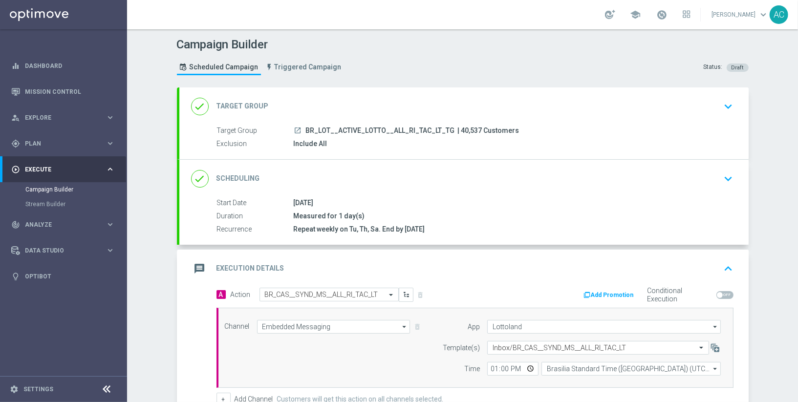
scroll to position [154, 0]
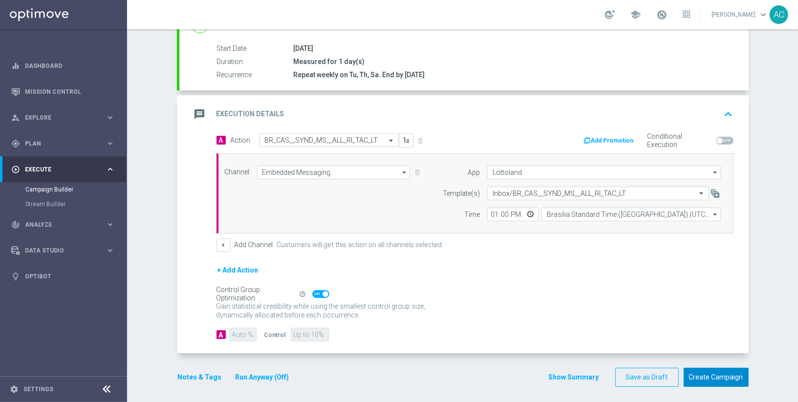
click at [710, 370] on button "Create Campaign" at bounding box center [716, 377] width 65 height 19
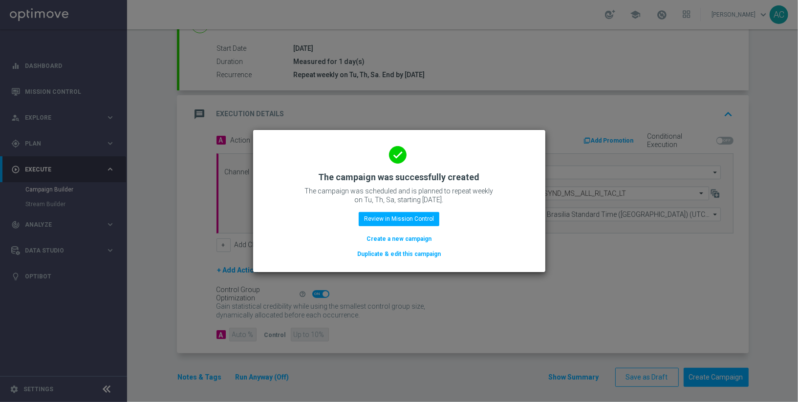
click at [397, 237] on button "Create a new campaign" at bounding box center [398, 239] width 67 height 11
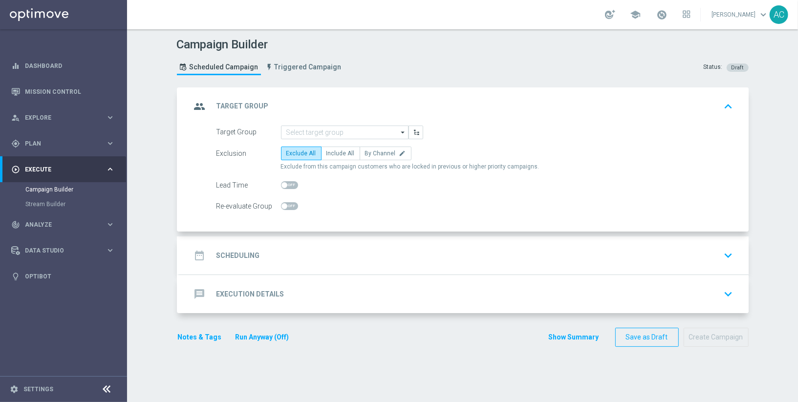
scroll to position [0, 0]
